Goal: Information Seeking & Learning: Find specific fact

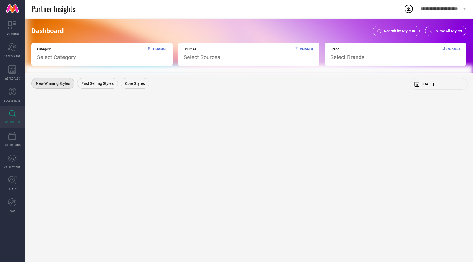
click at [53, 59] on span "Select Category" at bounding box center [56, 57] width 39 height 7
click at [381, 30] on icon at bounding box center [379, 31] width 4 height 4
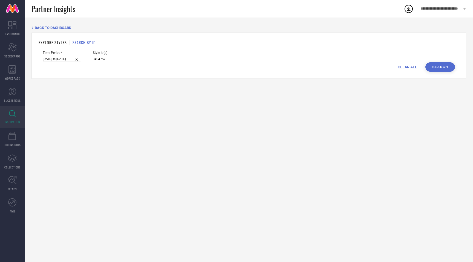
click at [106, 56] on input "34947570" at bounding box center [132, 59] width 79 height 6
paste input "6713928 36713885 36427950 36713935 36427944 31660269 34859635 36713897 30896811…"
type input "36713928 36713885 36427950 36713935 36427944 31660269 34859635 36713897 3089681…"
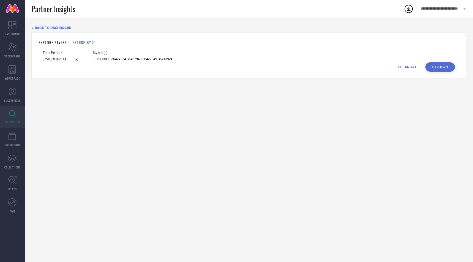
click at [60, 60] on input "[DATE] to [DATE]" at bounding box center [62, 59] width 38 height 6
select select "2"
select select "2025"
select select "3"
select select "2025"
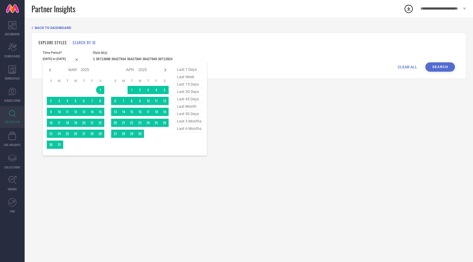
type input "36713928 36713885 36427950 36713935 36427944 31660269 34859635 36713897 3089681…"
click at [187, 129] on span "last 6 months" at bounding box center [188, 128] width 27 height 7
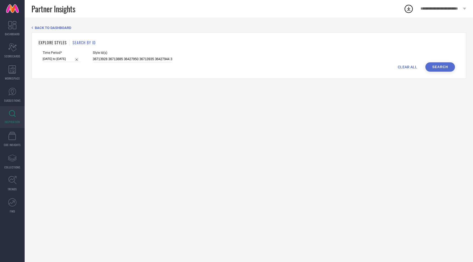
click at [442, 65] on button "Search" at bounding box center [440, 66] width 30 height 9
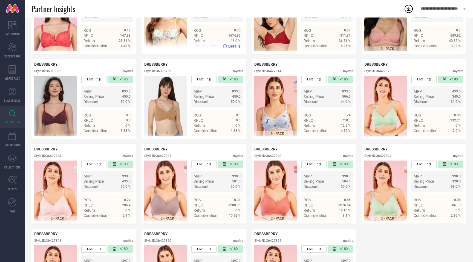
scroll to position [151, 0]
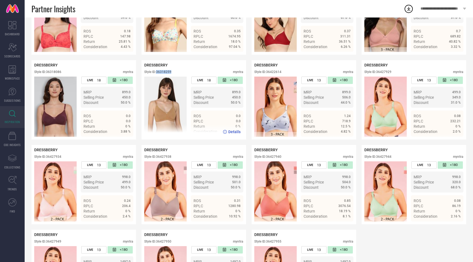
drag, startPoint x: 158, startPoint y: 73, endPoint x: 177, endPoint y: 73, distance: 19.2
click at [177, 73] on div "Style ID: 36318259 myntra" at bounding box center [193, 73] width 99 height 7
copy div "36318259"
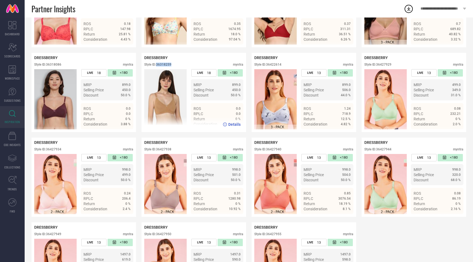
scroll to position [155, 0]
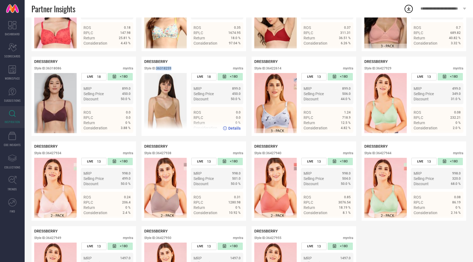
copy div "36318259"
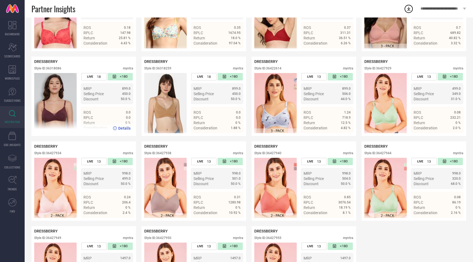
click at [54, 70] on div "Style ID: 36318086" at bounding box center [47, 68] width 27 height 4
copy div "36318086"
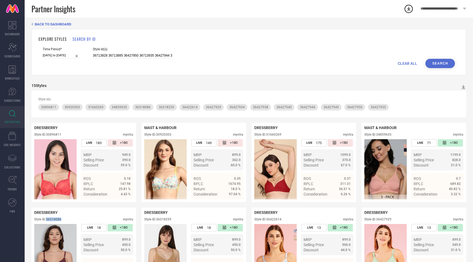
scroll to position [0, 0]
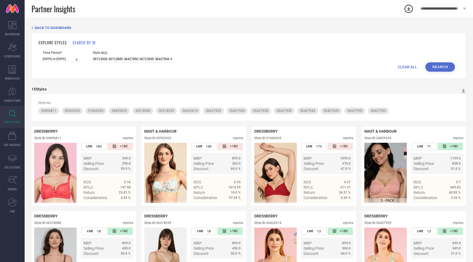
click at [120, 59] on input "36713928 36713885 36427950 36713935 36427944 31660269 34859635 36713897 3089681…" at bounding box center [132, 59] width 79 height 6
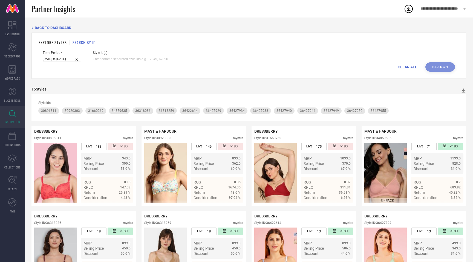
paste input "12537280 36717130 36713902 36713880 36713933 36713925 36077911 36089925 3485963…"
type input "12537280 36717130 36713902 36713880 36713933 36713925 36077911 36089925 3485963…"
click at [440, 67] on button "Search" at bounding box center [440, 66] width 30 height 9
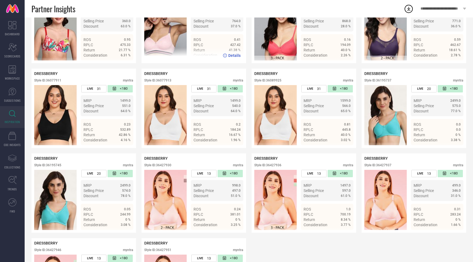
scroll to position [320, 0]
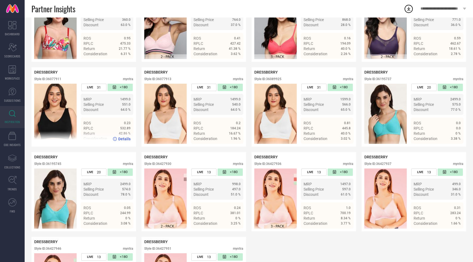
click at [55, 80] on div "Style ID: 36077911" at bounding box center [47, 79] width 27 height 4
copy div "36077911"
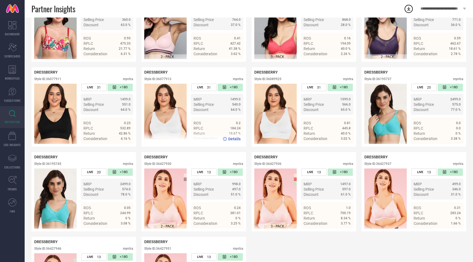
click at [166, 79] on div "Style ID: 36077913" at bounding box center [157, 79] width 27 height 4
copy div "36077913"
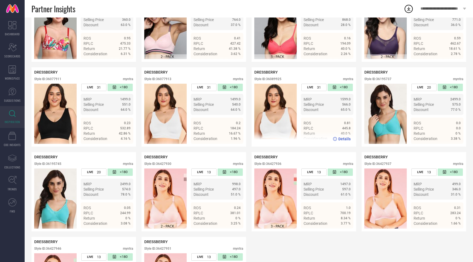
click at [277, 79] on div "Style ID: 36089925" at bounding box center [267, 79] width 27 height 4
copy div "36089925"
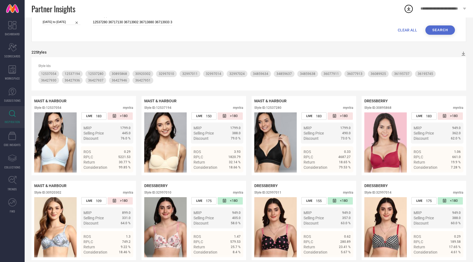
scroll to position [22, 0]
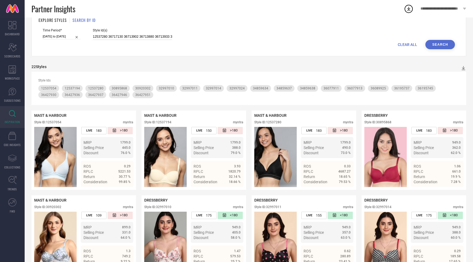
click at [115, 34] on input "12537280 36717130 36713902 36713880 36713933 36713925 36077911 36089925 3485963…" at bounding box center [132, 37] width 79 height 6
paste input "36422211 36089927 36713907 12537124 31693766 12537102 34859636 33015195 3608992…"
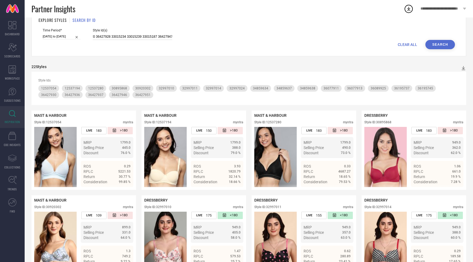
type input "36422211 36089927 36713907 12537124 31693766 12537102 34859636 33015195 3608992…"
click at [446, 42] on button "Search" at bounding box center [440, 44] width 30 height 9
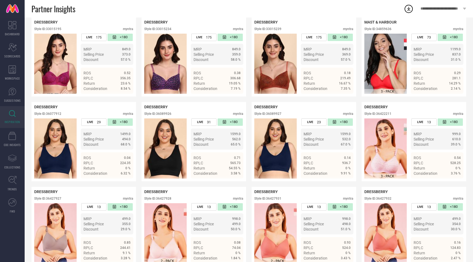
scroll to position [367, 0]
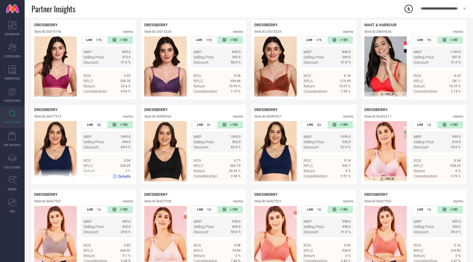
click at [55, 117] on div "Style ID: 36077912" at bounding box center [47, 117] width 27 height 4
copy div "36077912"
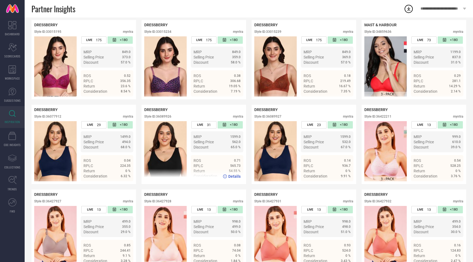
click at [170, 118] on div "Style ID: 36089926" at bounding box center [157, 117] width 27 height 4
copy div "36089926"
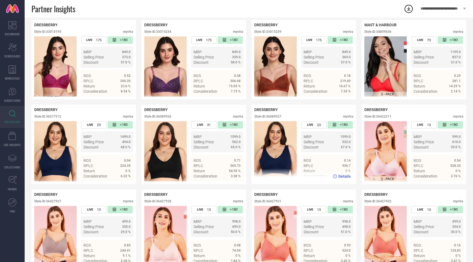
click at [281, 117] on div "Style ID: 36089927" at bounding box center [267, 117] width 27 height 4
copy div "36089927"
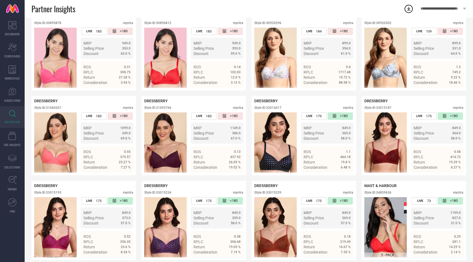
scroll to position [0, 0]
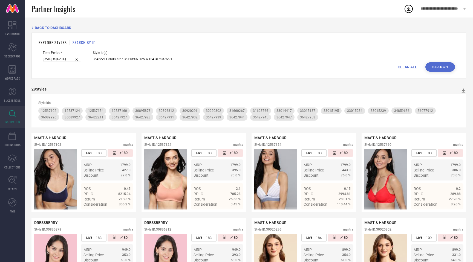
click at [147, 58] on input "36422211 36089927 36713907 12537124 31693766 12537102 34859636 33015195 3608992…" at bounding box center [132, 59] width 79 height 6
paste input "34859632 36713886 36427935 31660275 36713916 34859633 12537258 31693764 3642795…"
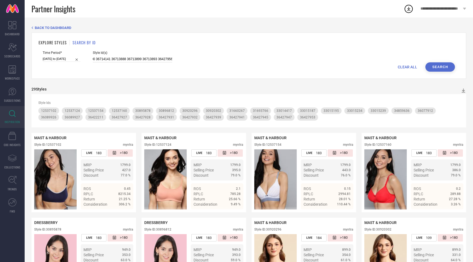
type input "34859632 36713886 36427935 31660275 36713916 34859633 12537258 31693764 3642795…"
click at [443, 66] on button "Search" at bounding box center [440, 66] width 30 height 9
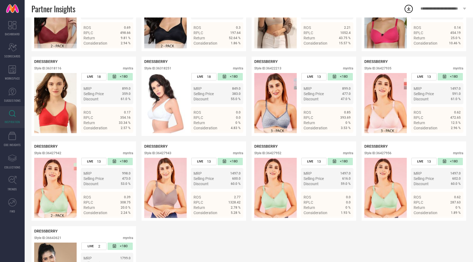
scroll to position [406, 0]
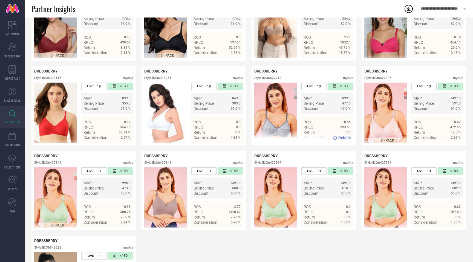
click at [281, 79] on div "Style ID: 36422213" at bounding box center [267, 78] width 27 height 4
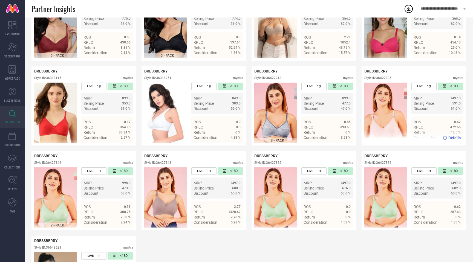
click at [385, 78] on div "Style ID: 36427935" at bounding box center [377, 78] width 27 height 4
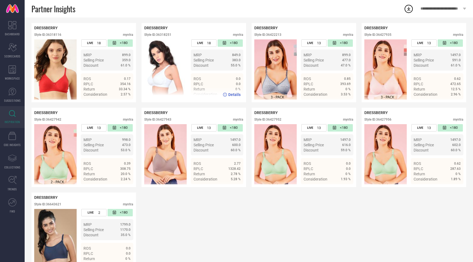
scroll to position [453, 0]
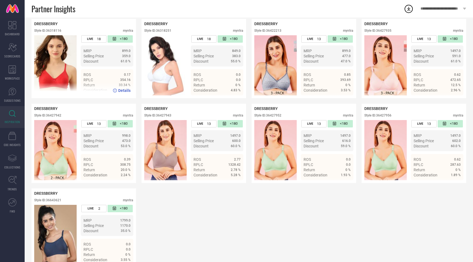
click at [56, 31] on div "Style ID: 36318116" at bounding box center [47, 31] width 27 height 4
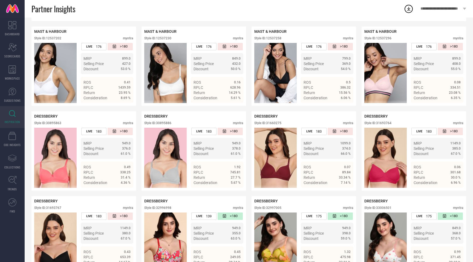
scroll to position [0, 0]
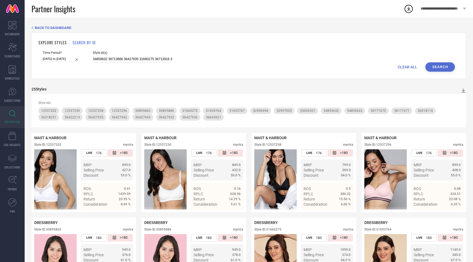
click at [111, 60] on input "34859632 36713886 36427935 31660275 36713916 34859633 12537258 31693764 3642795…" at bounding box center [132, 59] width 79 height 6
click at [111, 61] on input "34859632 36713886 36427935 31660275 36713916 34859633 12537258 31693764 3642795…" at bounding box center [132, 59] width 79 height 6
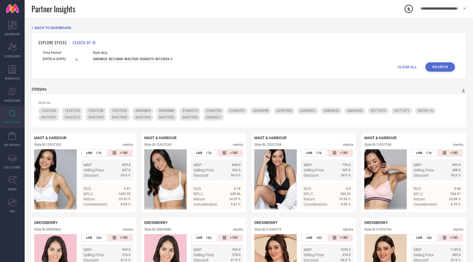
click at [111, 61] on input "34859632 36713886 36427935 31660275 36713916 34859633 12537258 31693764 3642795…" at bounding box center [132, 59] width 79 height 6
paste input "36713884 36714144 36714162 36713915 36427933 36713908 36713914 12537258 3642221…"
type input "36713884 36714144 36714162 36713915 36427933 36713908 36713914 12537258 3642221…"
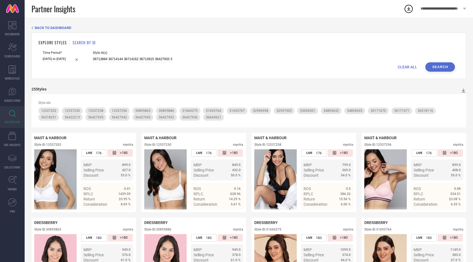
click at [443, 66] on button "Search" at bounding box center [440, 66] width 30 height 9
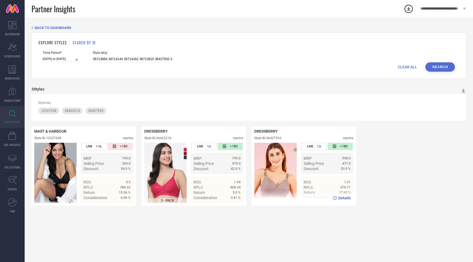
click at [275, 138] on div "Style ID: 36427933" at bounding box center [267, 138] width 27 height 4
click at [104, 59] on input "36713884 36714144 36714162 36713915 36427933 36713908 36713914 12537258 3642221…" at bounding box center [132, 59] width 79 height 6
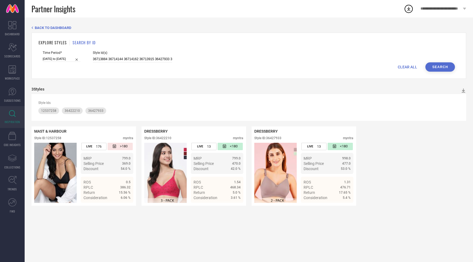
click at [437, 67] on button "Search" at bounding box center [440, 66] width 30 height 9
click at [137, 59] on input "36713884 36714144 36714162 36713915 36427933 36713908 36713914 12537258 3642221…" at bounding box center [132, 59] width 79 height 6
paste input "35130392 35130407 35130405 35130406 21867410 35130399 21867420 35130397 3513040…"
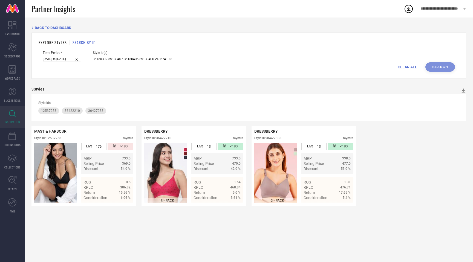
scroll to position [0, 106]
type input "35130392 35130407 35130405 35130406 21867410 35130399 21867420 35130397 3513040…"
click at [439, 67] on button "Search" at bounding box center [440, 66] width 30 height 9
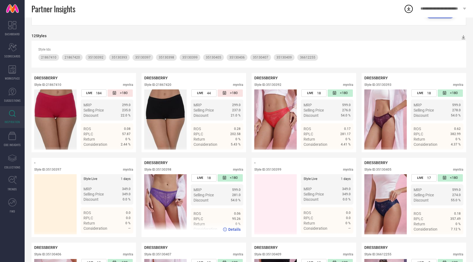
scroll to position [122, 0]
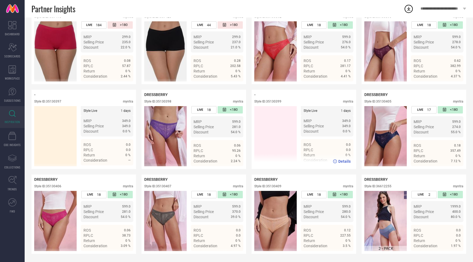
click at [275, 102] on div "Style ID: 35130399" at bounding box center [267, 102] width 27 height 4
click at [60, 101] on div "Style ID: 35130397" at bounding box center [47, 102] width 27 height 4
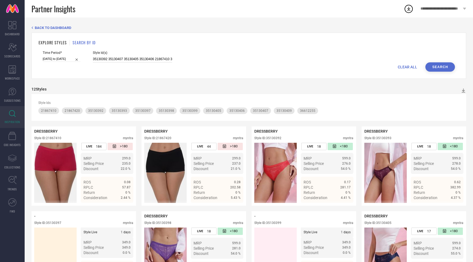
click at [124, 59] on input "35130392 35130407 35130405 35130406 21867410 35130399 21867420 35130397 3513040…" at bounding box center [132, 59] width 79 height 6
paste input "21877632 21877586 21877578 21877630 21877574 21877598 21877576 21877580 2187762…"
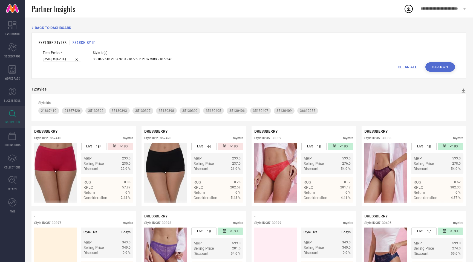
type input "21877632 21877586 21877578 21877630 21877574 21877598 21877576 21877580 2187762…"
click at [439, 62] on button "Search" at bounding box center [440, 66] width 30 height 9
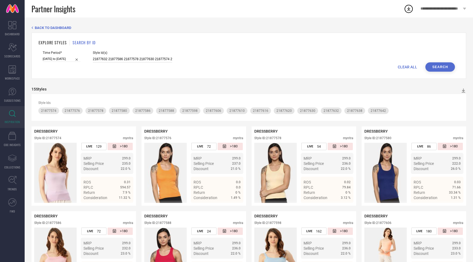
click at [152, 56] on input "21877632 21877586 21877578 21877630 21877574 21877598 21877576 21877580 2187762…" at bounding box center [132, 59] width 79 height 6
paste input "36089989 36207037 36089994 36207048 36002610 36002563 36002650 36057863 3600264…"
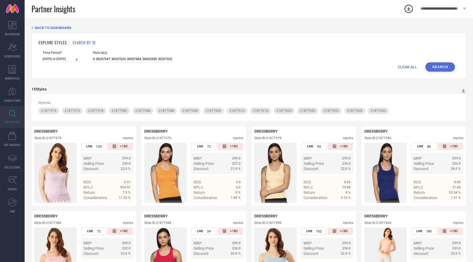
type input "36089989 36207037 36089994 36207048 36002610 36002563 36002650 36057863 3600264…"
click at [438, 64] on button "Search" at bounding box center [440, 66] width 30 height 9
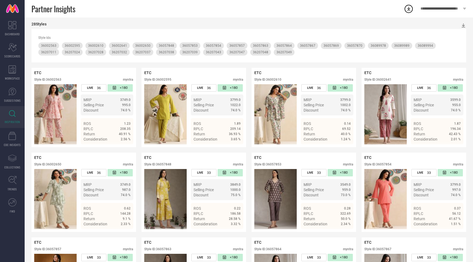
scroll to position [74, 0]
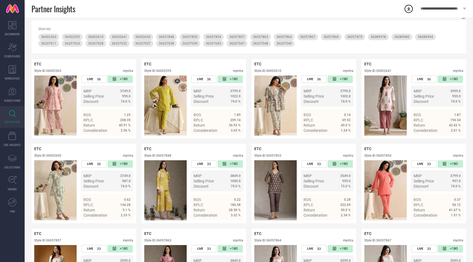
click at [385, 73] on div "Style ID: 36002641" at bounding box center [377, 71] width 27 height 4
click at [320, 63] on div "ETC" at bounding box center [303, 64] width 99 height 4
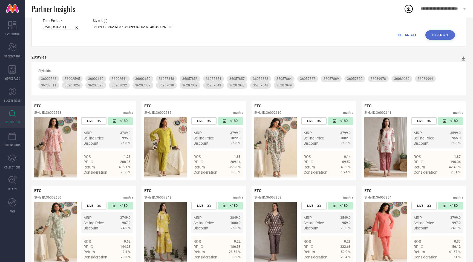
scroll to position [0, 0]
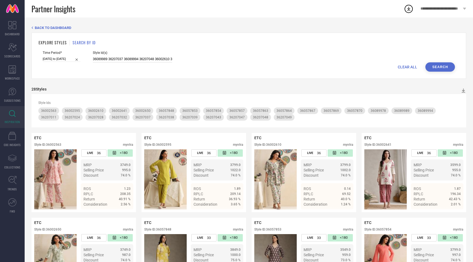
click at [156, 60] on input "36089989 36207037 36089994 36207048 36002610 36002563 36002650 36057863 3600264…" at bounding box center [132, 59] width 79 height 6
click at [448, 71] on button "Search" at bounding box center [440, 66] width 30 height 9
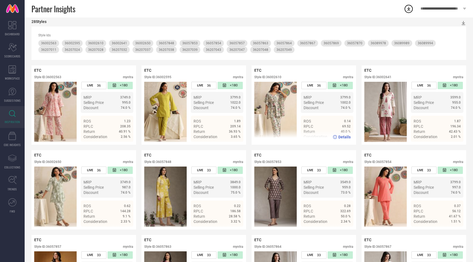
scroll to position [83, 0]
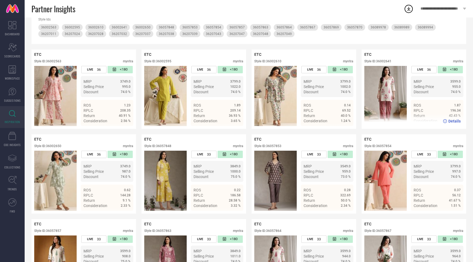
click at [382, 61] on div "Style ID: 36002641" at bounding box center [377, 61] width 27 height 4
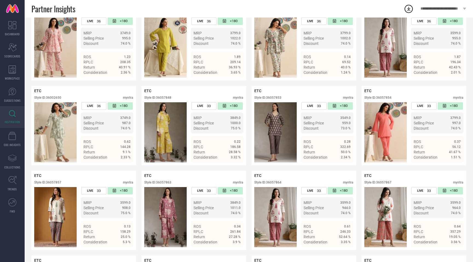
scroll to position [139, 0]
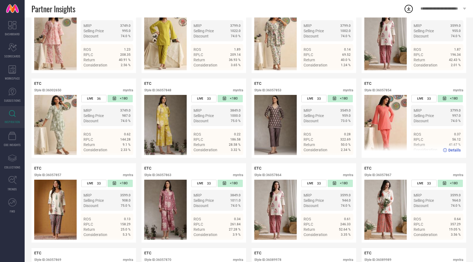
click at [389, 91] on div "Style ID: 36057854" at bounding box center [377, 90] width 27 height 4
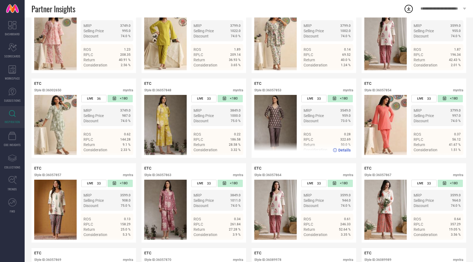
click at [277, 91] on div "Style ID: 36057853" at bounding box center [267, 90] width 27 height 4
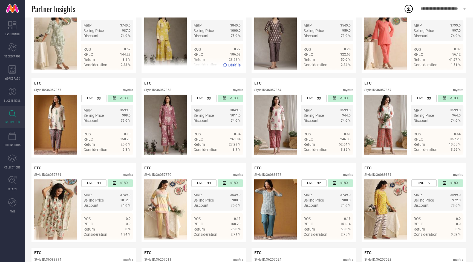
scroll to position [232, 0]
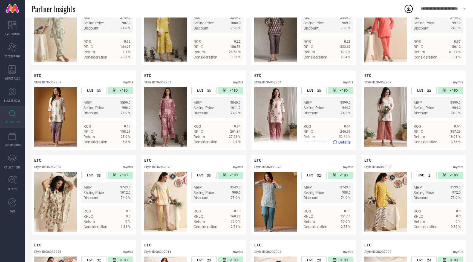
click at [278, 83] on div "Style ID: 36057864" at bounding box center [267, 82] width 27 height 4
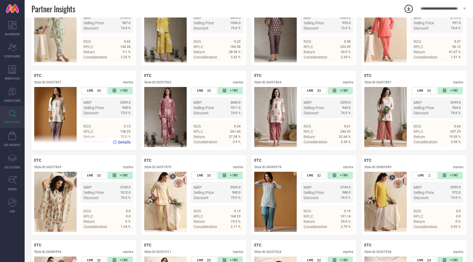
click at [56, 82] on div "Style ID: 36057857" at bounding box center [47, 82] width 27 height 4
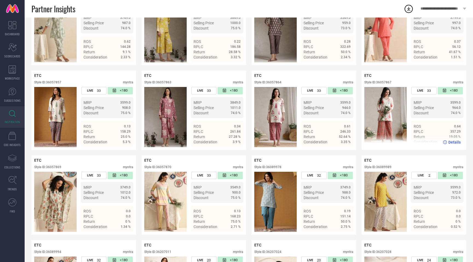
click at [388, 82] on div "Style ID: 36057867" at bounding box center [377, 82] width 27 height 4
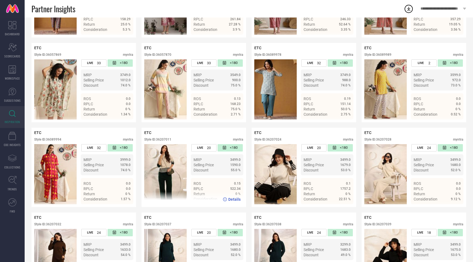
scroll to position [345, 0]
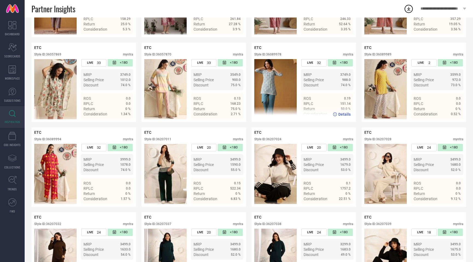
click at [278, 54] on div "Style ID: 36089978" at bounding box center [267, 55] width 27 height 4
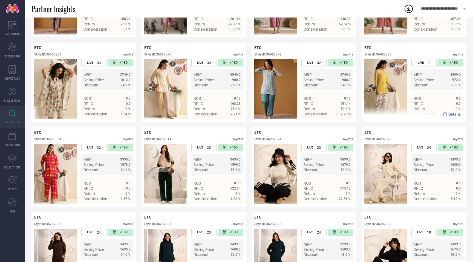
click at [388, 55] on div "Style ID: 36089989" at bounding box center [377, 55] width 27 height 4
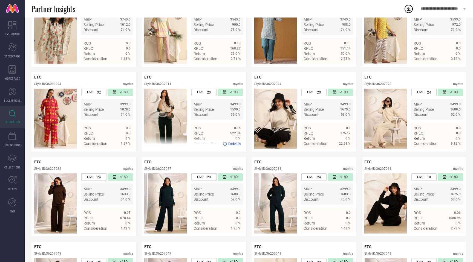
scroll to position [407, 0]
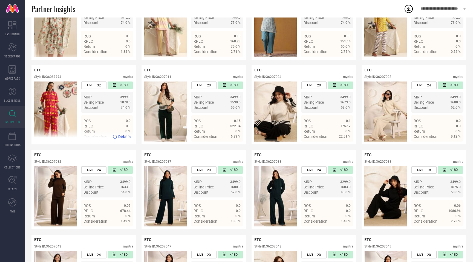
click at [56, 77] on div "Style ID: 36089994" at bounding box center [47, 77] width 27 height 4
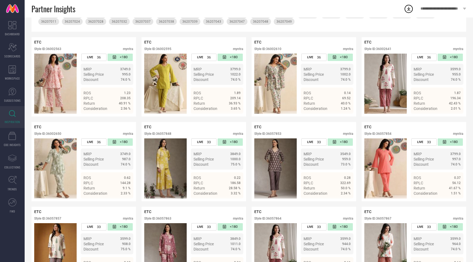
scroll to position [109, 0]
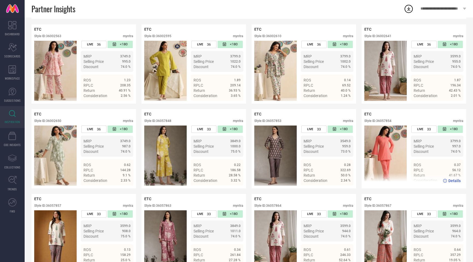
click at [387, 121] on div "Style ID: 36057854" at bounding box center [377, 121] width 27 height 4
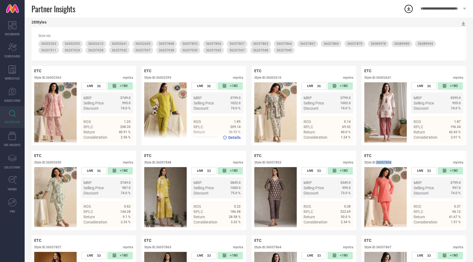
scroll to position [0, 0]
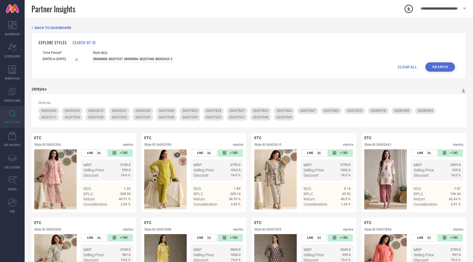
click at [120, 59] on input "36089989 36207037 36089994 36207048 36002610 36002563 36002650 36057863 3600264…" at bounding box center [132, 59] width 79 height 6
paste input "36207017 36057852 36207026 36002581 36089992 36089982 36089984 36057850 3620703…"
click at [436, 68] on button "Search" at bounding box center [440, 66] width 30 height 9
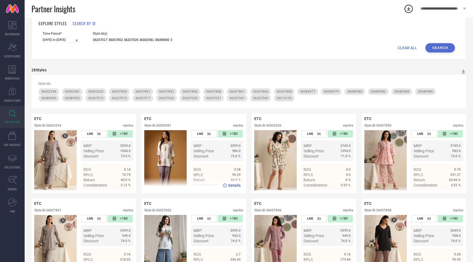
scroll to position [19, 0]
click at [168, 124] on div "Style ID: 36002581" at bounding box center [157, 126] width 27 height 4
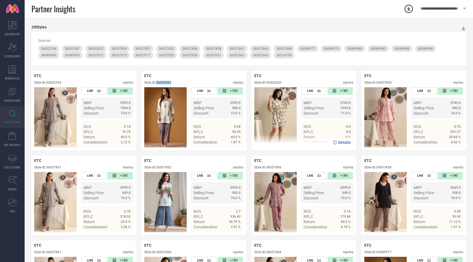
scroll to position [86, 0]
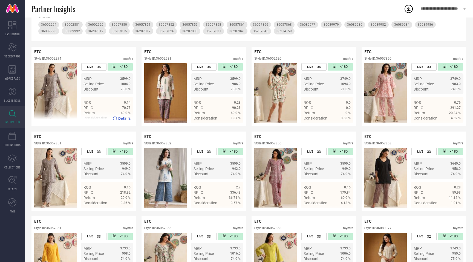
click at [57, 58] on div "Style ID: 36002294" at bounding box center [47, 59] width 27 height 4
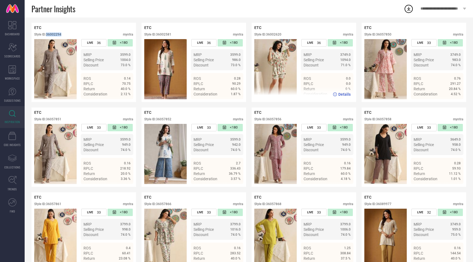
scroll to position [115, 0]
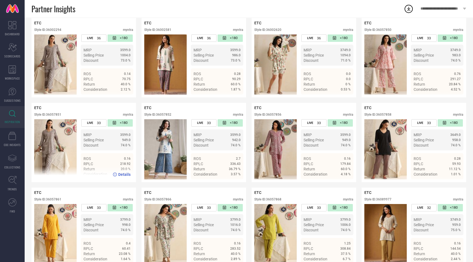
click at [59, 114] on div "Style ID: 36057851" at bounding box center [47, 115] width 27 height 4
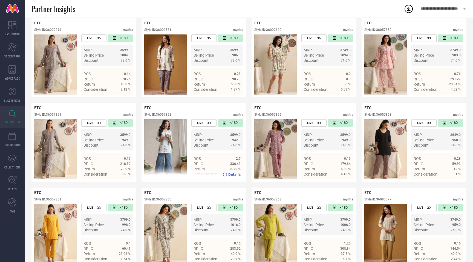
click at [169, 115] on div "Style ID: 36057852" at bounding box center [157, 115] width 27 height 4
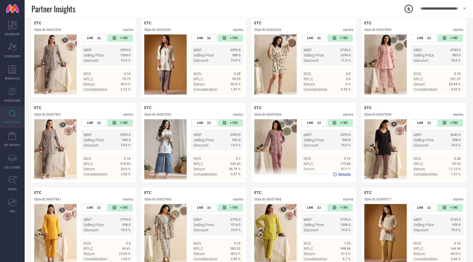
click at [277, 114] on div "Style ID: 36057856" at bounding box center [267, 115] width 27 height 4
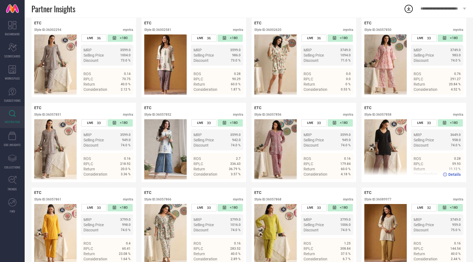
click at [387, 115] on div "Style ID: 36057858" at bounding box center [377, 115] width 27 height 4
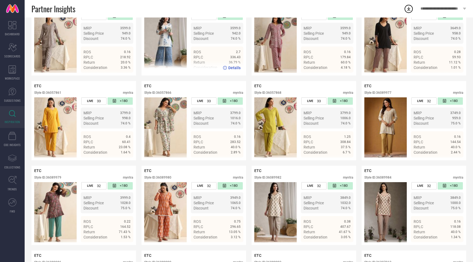
scroll to position [226, 0]
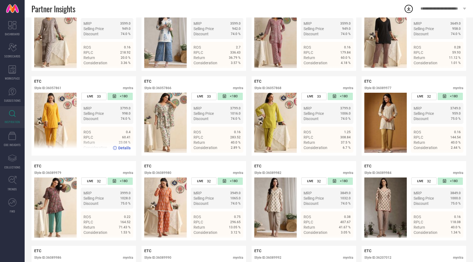
click at [56, 89] on div "Style ID: 36057861" at bounding box center [47, 88] width 27 height 4
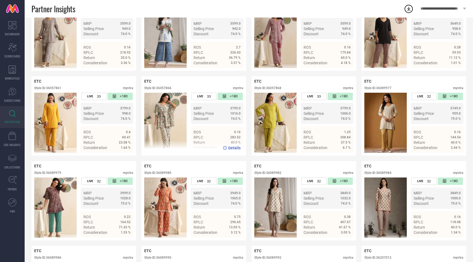
click at [166, 87] on div "Style ID: 36057866" at bounding box center [157, 88] width 27 height 4
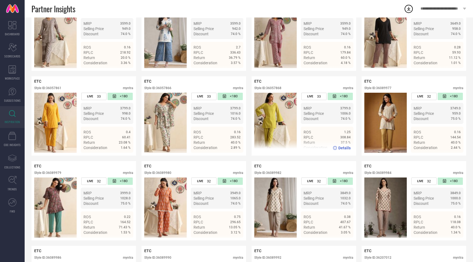
click at [279, 87] on div "Style ID: 36057868" at bounding box center [267, 88] width 27 height 4
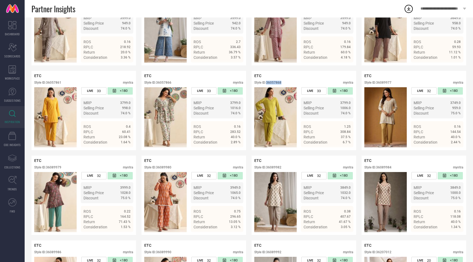
scroll to position [233, 0]
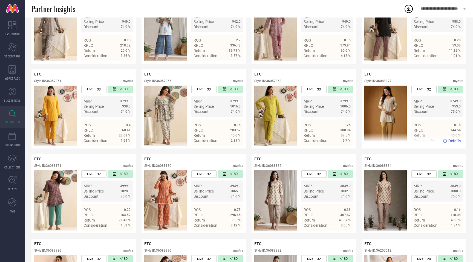
click at [383, 80] on div "Style ID: 36089977" at bounding box center [377, 81] width 27 height 4
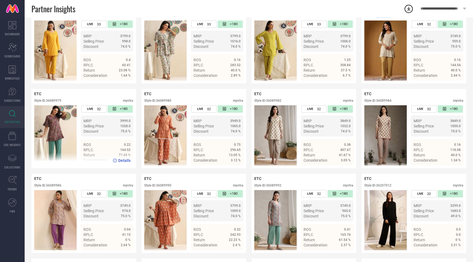
scroll to position [300, 0]
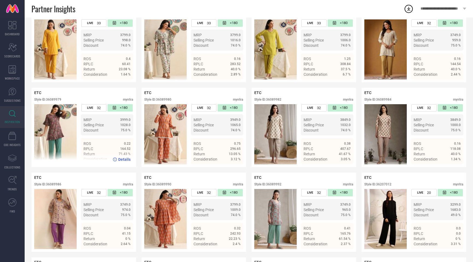
click at [58, 100] on div "Style ID: 36089979" at bounding box center [47, 100] width 27 height 4
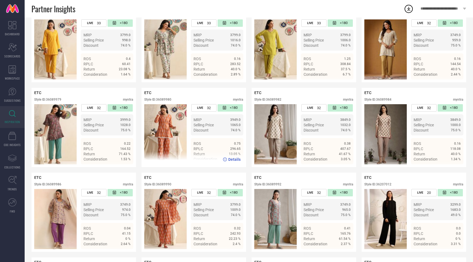
click at [170, 98] on div "Style ID: 36089980" at bounding box center [157, 100] width 27 height 4
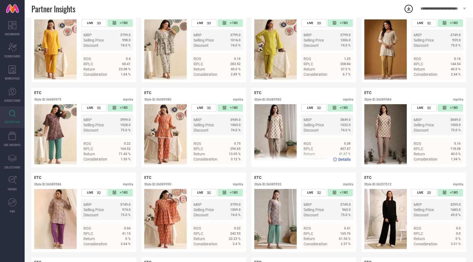
click at [276, 100] on div "Style ID: 36089982" at bounding box center [267, 100] width 27 height 4
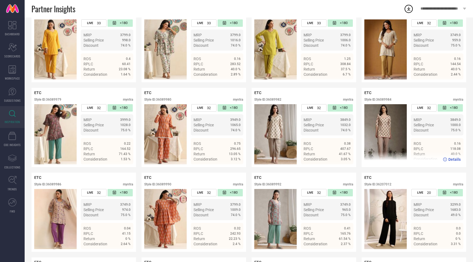
click at [384, 101] on div "Style ID: 36089984" at bounding box center [377, 100] width 27 height 4
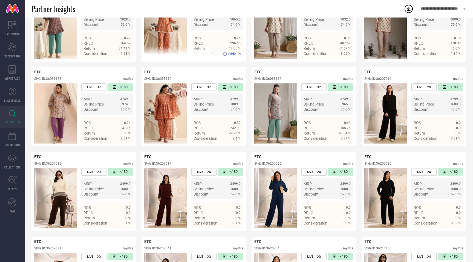
scroll to position [406, 0]
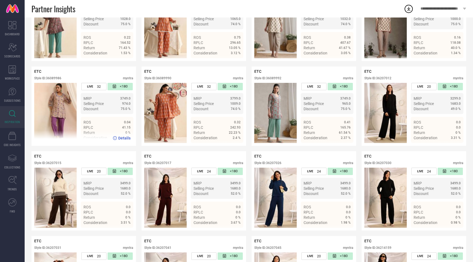
click at [57, 79] on div "Style ID: 36089986" at bounding box center [47, 78] width 27 height 4
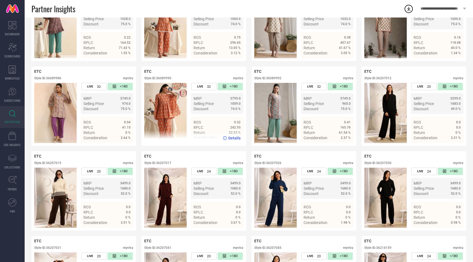
click at [168, 77] on div "Style ID: 36089990" at bounding box center [157, 78] width 27 height 4
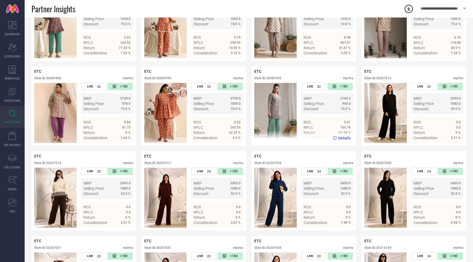
click at [279, 79] on div "Style ID: 36089992" at bounding box center [267, 78] width 27 height 4
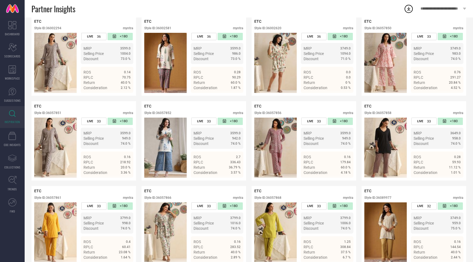
scroll to position [0, 0]
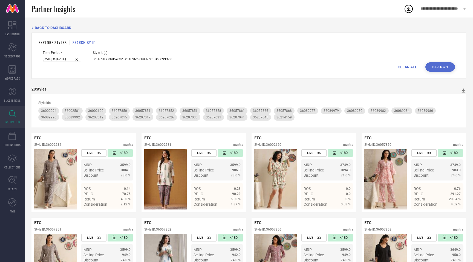
click at [130, 58] on input "36207017 36057852 36207026 36002581 36089992 36089982 36089984 36057850 3620703…" at bounding box center [132, 59] width 79 height 6
paste input "44 36207033 36057862 36207050 26658462 36207029 36207046 36057855 34139529 3413…"
click at [436, 68] on button "Search" at bounding box center [440, 66] width 30 height 9
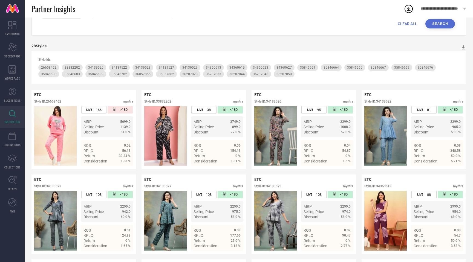
scroll to position [47, 0]
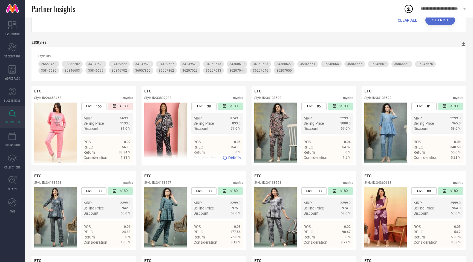
click at [164, 97] on div "Style ID: 33832202" at bounding box center [157, 98] width 27 height 4
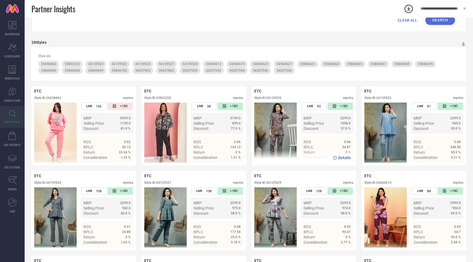
click at [279, 96] on div "Style ID: 34139520" at bounding box center [267, 98] width 27 height 4
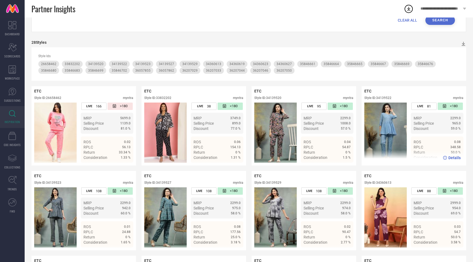
click at [385, 96] on div "Style ID: 34139522" at bounding box center [377, 98] width 27 height 4
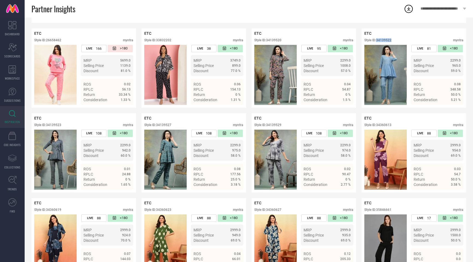
scroll to position [113, 0]
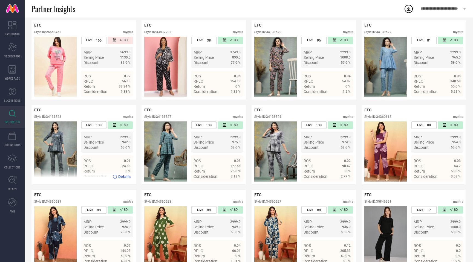
click at [56, 118] on div "Style ID: 34139523" at bounding box center [47, 117] width 27 height 4
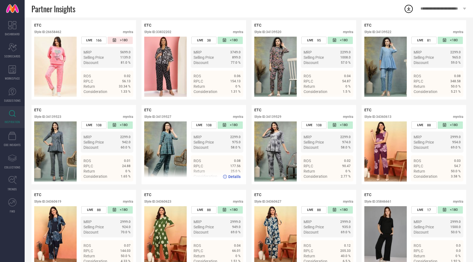
click at [166, 116] on div "Style ID: 34139527" at bounding box center [157, 117] width 27 height 4
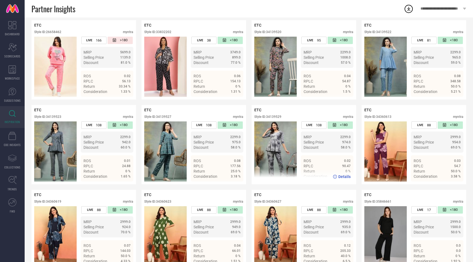
click at [278, 117] on div "Style ID: 34139529" at bounding box center [267, 117] width 27 height 4
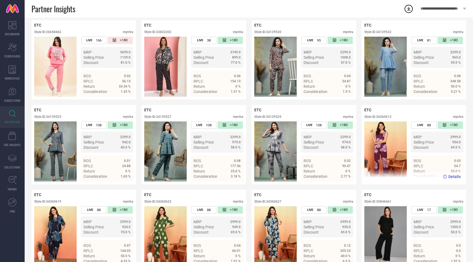
click at [389, 117] on div "Style ID: 34360613" at bounding box center [377, 117] width 27 height 4
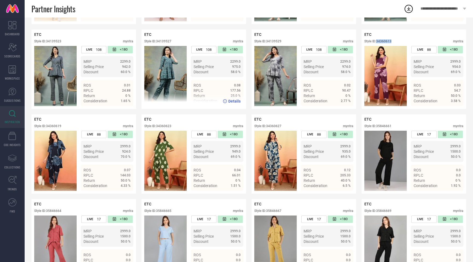
scroll to position [194, 0]
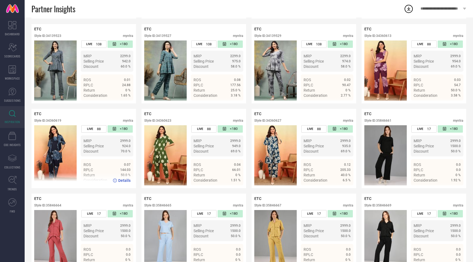
click at [59, 120] on div "Style ID: 34360619" at bounding box center [47, 121] width 27 height 4
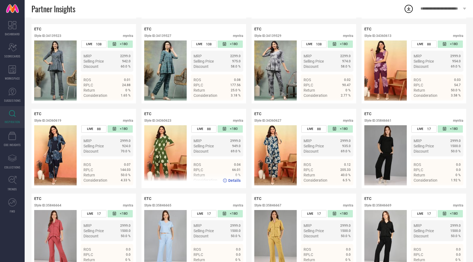
click at [170, 119] on div "Style ID: 34360623" at bounding box center [157, 121] width 27 height 4
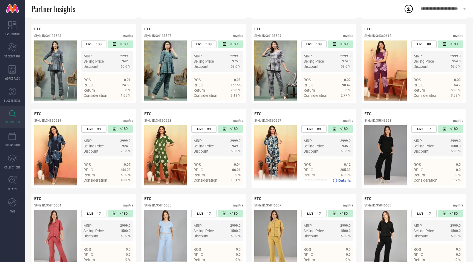
click at [280, 119] on div "Style ID: 34360627" at bounding box center [267, 121] width 27 height 4
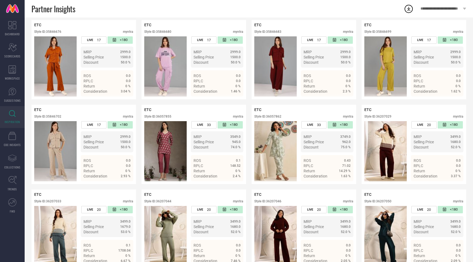
scroll to position [460, 0]
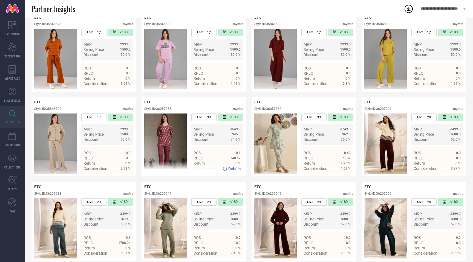
click at [169, 111] on div "Style ID: 36057855" at bounding box center [157, 109] width 27 height 4
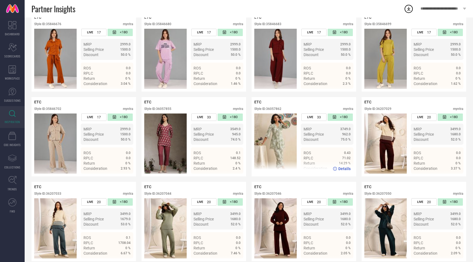
click at [276, 110] on div "Style ID: 36057862" at bounding box center [267, 109] width 27 height 4
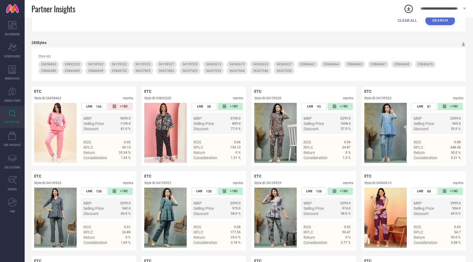
scroll to position [0, 0]
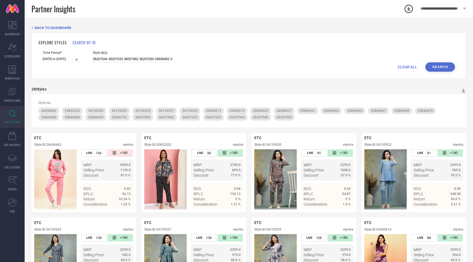
click at [137, 59] on input "36207044 36207033 36057862 36207050 26658462 36207029 36207046 36057855 3413952…" at bounding box center [132, 59] width 79 height 6
paste input "4139528 35846689 35846693 35846696 35846671"
click at [441, 68] on button "Search" at bounding box center [440, 66] width 30 height 9
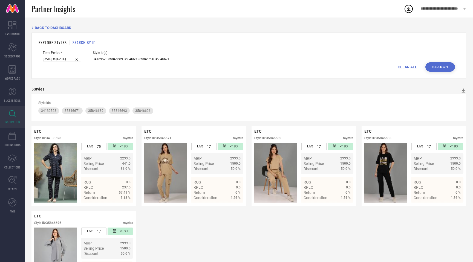
scroll to position [37, 0]
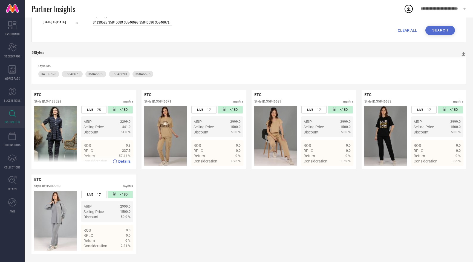
click at [53, 101] on div "Style ID: 34139528" at bounding box center [47, 102] width 27 height 4
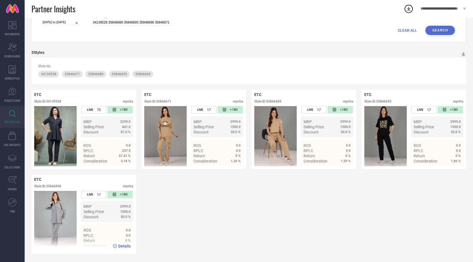
click at [60, 186] on div "Style ID: 35846696" at bounding box center [47, 186] width 27 height 4
click at [103, 20] on input "34139528 35846689 35846693 35846696 35846671" at bounding box center [132, 22] width 79 height 6
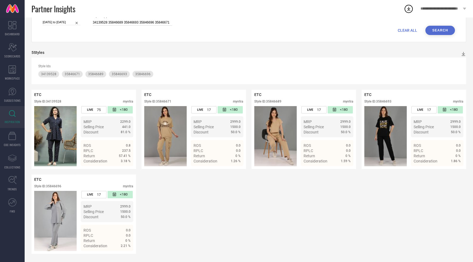
click at [103, 20] on input "34139528 35846689 35846693 35846696 35846671" at bounding box center [132, 22] width 79 height 6
paste input "6528761 32915166 36528758"
click at [435, 30] on button "Search" at bounding box center [440, 30] width 30 height 9
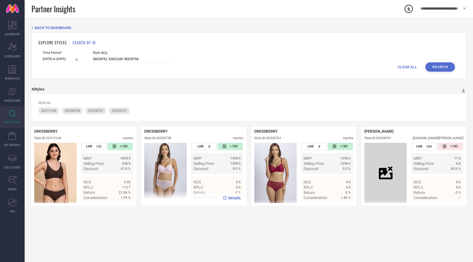
click at [166, 139] on div "Style ID: 36528758" at bounding box center [157, 138] width 27 height 4
click at [108, 58] on input "36528761 32915166 36528758" at bounding box center [132, 59] width 79 height 6
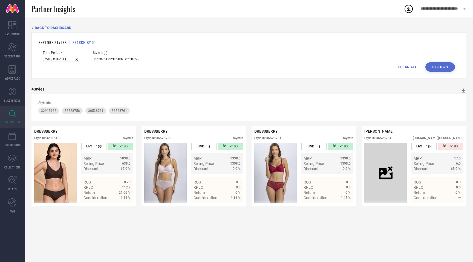
paste input "257455 36404379 36577727 36404359 36540735 36574919 36577651 36241864 36625730 …"
type input "36257455 36404379 36577727 36404359 36540735 36574919 36577651 36241864 3662573…"
click at [434, 63] on button "Search" at bounding box center [440, 66] width 30 height 9
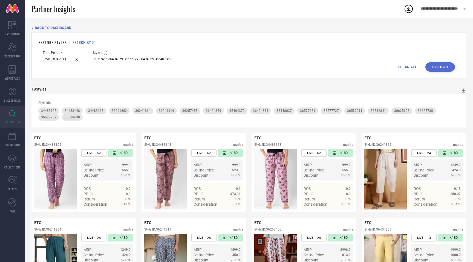
select select "2"
select select "2025"
select select "3"
select select "2025"
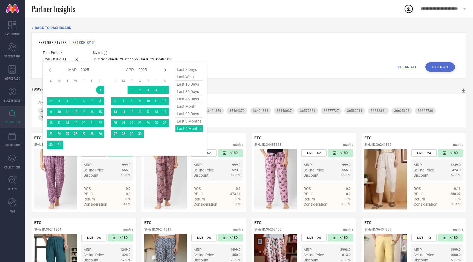
click at [61, 59] on input "[DATE] to [DATE]" at bounding box center [62, 59] width 38 height 6
click at [164, 69] on icon at bounding box center [165, 70] width 7 height 7
select select "3"
select select "2025"
select select "4"
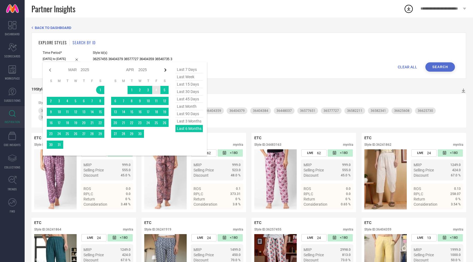
select select "2025"
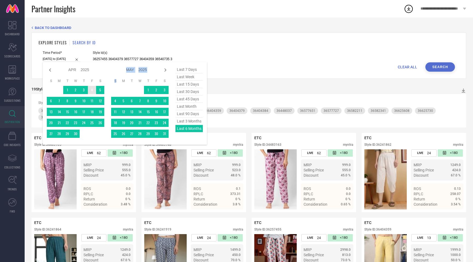
click at [164, 69] on icon at bounding box center [165, 70] width 7 height 7
select select "4"
select select "2025"
select select "5"
select select "2025"
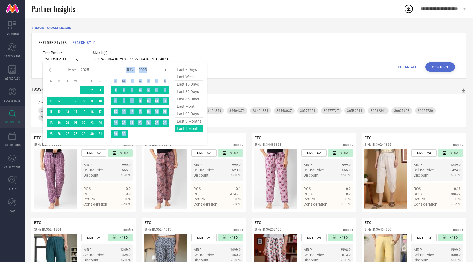
click at [164, 69] on icon at bounding box center [165, 70] width 7 height 7
select select "5"
select select "2025"
select select "6"
select select "2025"
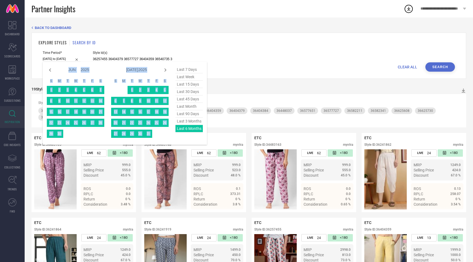
click at [164, 69] on icon at bounding box center [165, 70] width 7 height 7
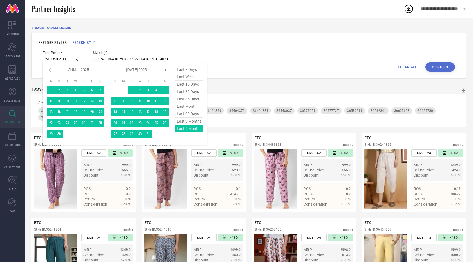
select select "6"
select select "2025"
select select "7"
select select "2025"
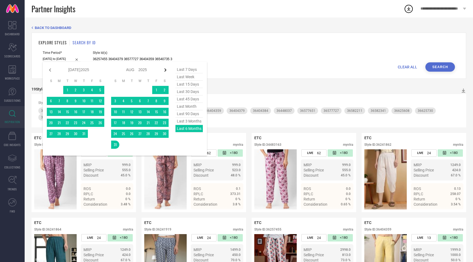
click at [165, 69] on icon at bounding box center [165, 69] width 2 height 3
select select "7"
select select "2025"
select select "8"
select select "2025"
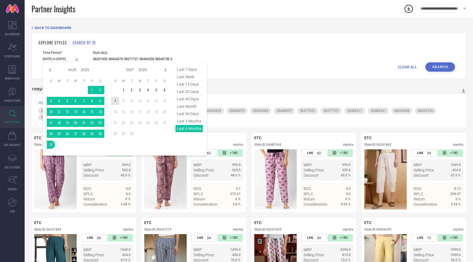
type input "After [DATE]"
click at [115, 100] on td "7" at bounding box center [115, 101] width 8 height 8
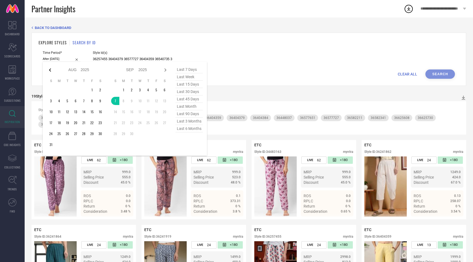
click at [51, 69] on icon at bounding box center [50, 70] width 7 height 7
select select "6"
select select "2025"
select select "7"
select select "2025"
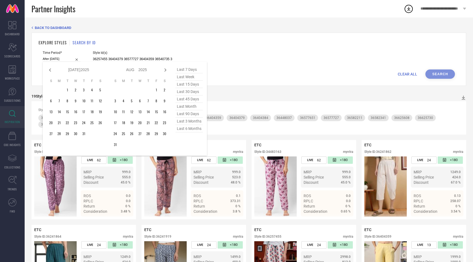
click at [51, 69] on icon at bounding box center [50, 70] width 7 height 7
select select "5"
select select "2025"
select select "6"
select select "2025"
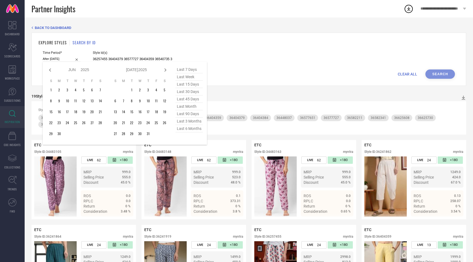
click at [51, 69] on icon at bounding box center [50, 70] width 7 height 7
select select "4"
select select "2025"
select select "5"
select select "2025"
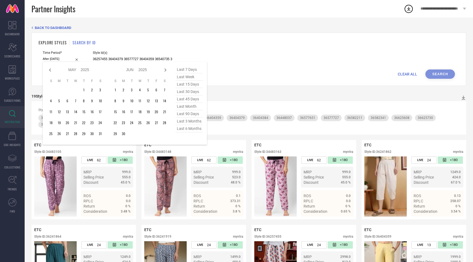
click at [51, 69] on icon at bounding box center [50, 70] width 7 height 7
select select "3"
select select "2025"
select select "4"
select select "2025"
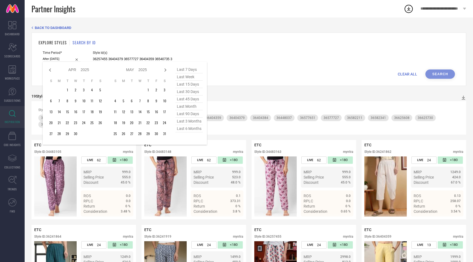
click at [51, 69] on icon at bounding box center [50, 70] width 7 height 7
select select "2"
select select "2025"
select select "3"
select select "2025"
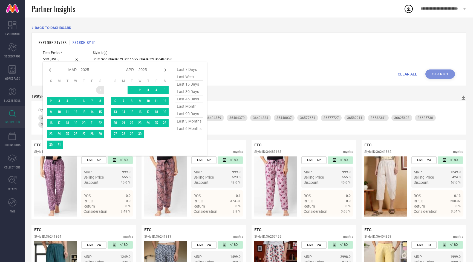
type input "[DATE] to [DATE]"
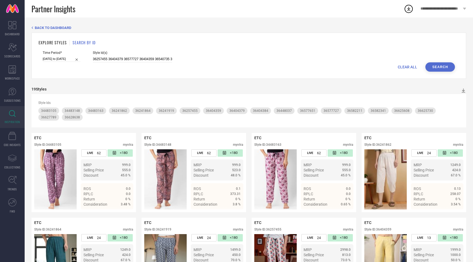
click at [444, 68] on button "Search" at bounding box center [440, 66] width 30 height 9
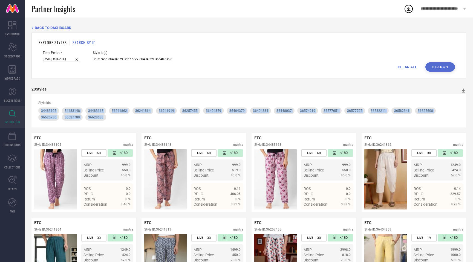
drag, startPoint x: 42, startPoint y: 110, endPoint x: 79, endPoint y: 118, distance: 37.8
click at [79, 118] on div "34483105 34483148 34483163 36241862 36241864 36241919 36257455 36404359 3640437…" at bounding box center [248, 114] width 421 height 13
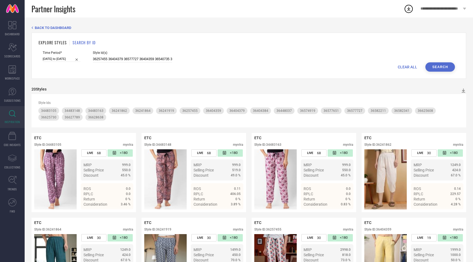
click at [53, 103] on div "Style Ids" at bounding box center [248, 103] width 421 height 4
drag, startPoint x: 41, startPoint y: 110, endPoint x: 63, endPoint y: 110, distance: 21.9
click at [63, 110] on div "34483105 34483148 34483163 36241862 36241864 36241919 36257455 36404359 3640437…" at bounding box center [248, 114] width 421 height 13
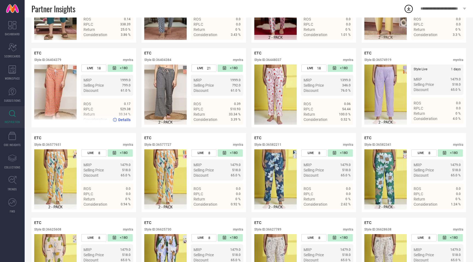
scroll to position [255, 0]
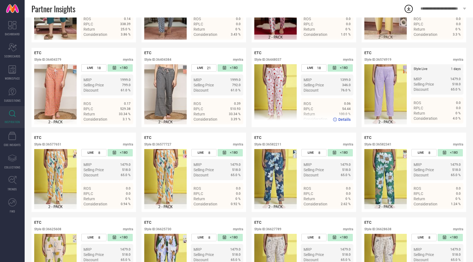
click at [279, 59] on div "Style ID: 36448037" at bounding box center [267, 60] width 27 height 4
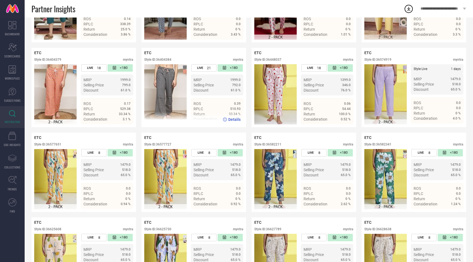
click at [169, 60] on div "Style ID: 36404384" at bounding box center [157, 60] width 27 height 4
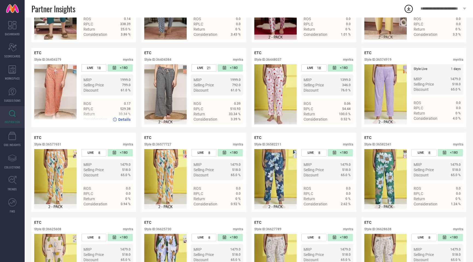
click at [60, 59] on div "Style ID: 36404379" at bounding box center [47, 60] width 27 height 4
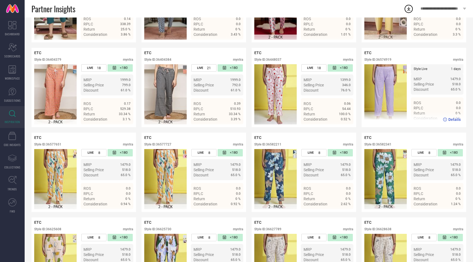
click at [387, 58] on div "Style ID: 36574919" at bounding box center [377, 60] width 27 height 4
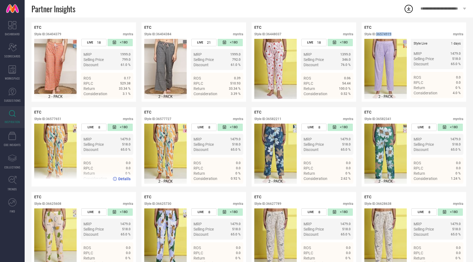
scroll to position [298, 0]
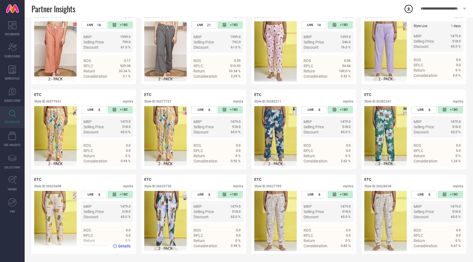
click at [56, 187] on div "Style ID: 36625608" at bounding box center [47, 186] width 27 height 4
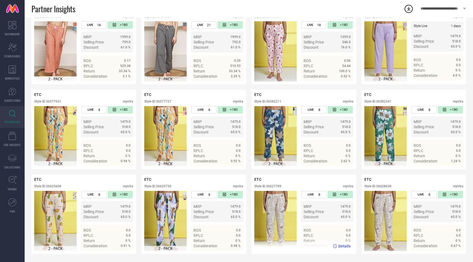
click at [279, 187] on div "Style ID: 36627789" at bounding box center [267, 186] width 27 height 4
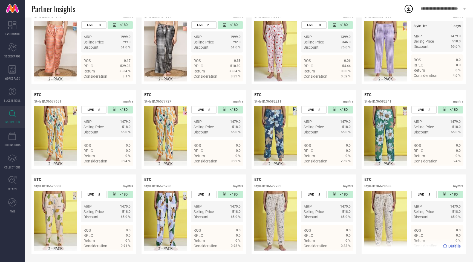
click at [387, 187] on div "Style ID: 36628638" at bounding box center [377, 186] width 27 height 4
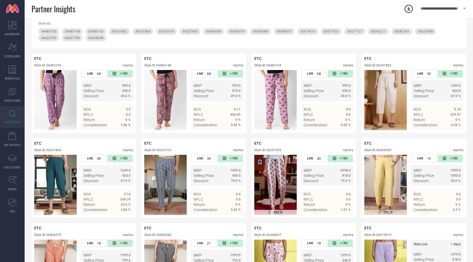
scroll to position [0, 0]
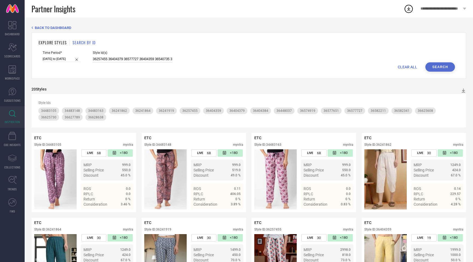
click at [152, 56] on input "36257455 36404379 36577727 36404359 36540735 36574919 36577651 36241864 3662573…" at bounding box center [132, 59] width 79 height 6
paste input "572962 36586902 36404358 36627877 36540675 36132710 36625749 36540660 36133990 …"
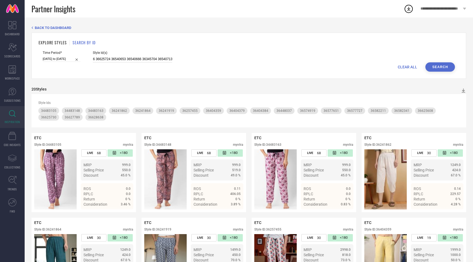
type input "36572962 36586902 36404358 36627877 36540675 36132710 36625749 36540660 3613399…"
click at [440, 66] on button "Search" at bounding box center [440, 66] width 30 height 9
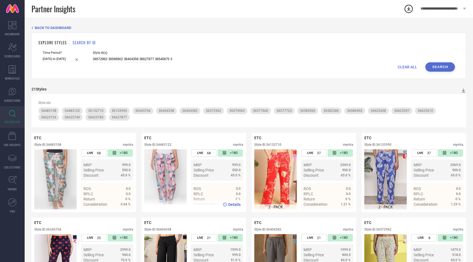
click at [166, 145] on div "Style ID: 34483122" at bounding box center [157, 145] width 27 height 4
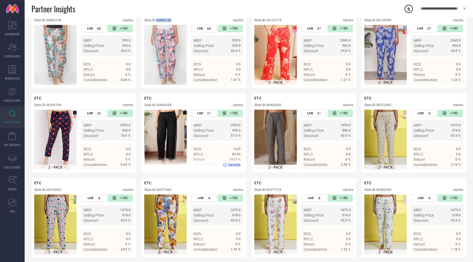
scroll to position [128, 0]
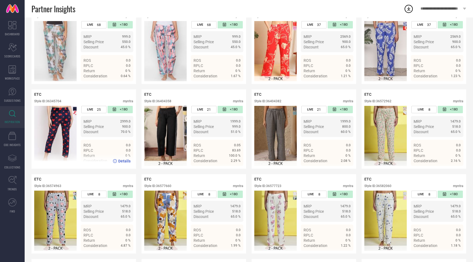
click at [56, 101] on div "Style ID: 36345704" at bounding box center [47, 101] width 27 height 4
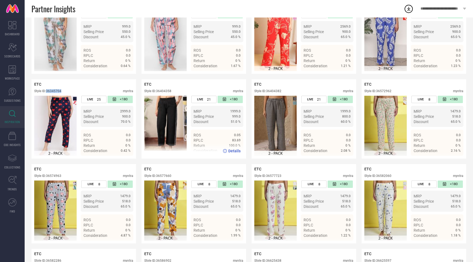
scroll to position [148, 0]
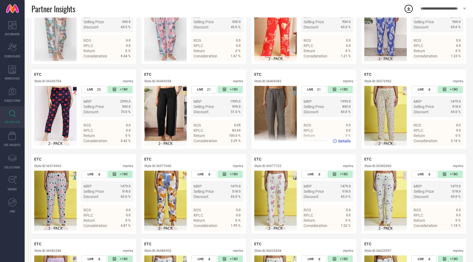
click at [275, 82] on div "Style ID: 36404382" at bounding box center [267, 81] width 27 height 4
